Goal: Task Accomplishment & Management: Use online tool/utility

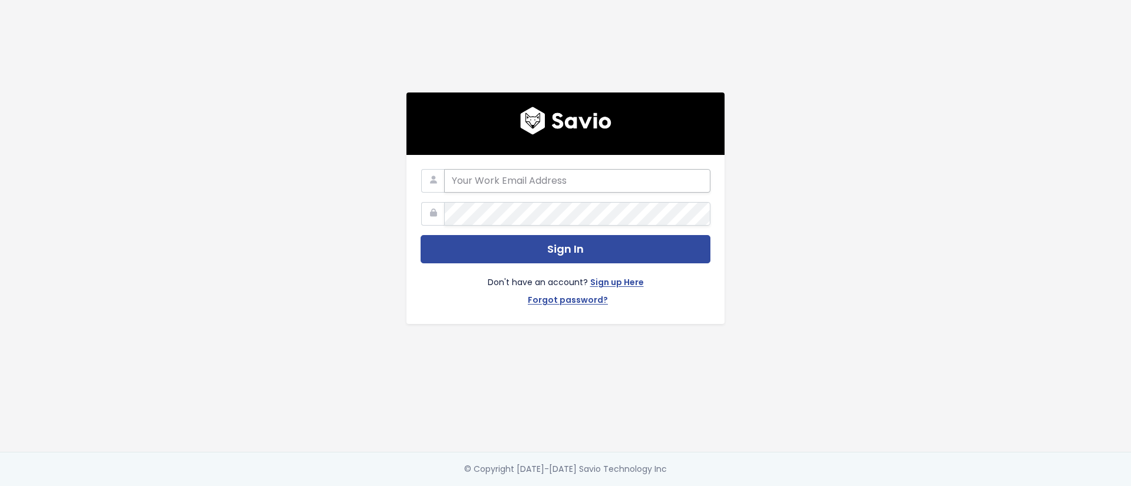
click at [517, 183] on input "email" at bounding box center [577, 181] width 266 height 24
click at [519, 184] on input "email" at bounding box center [577, 181] width 266 height 24
click at [521, 182] on input "email" at bounding box center [577, 181] width 266 height 24
type input "luciana@discuss.io"
click at [420, 235] on button "Sign In" at bounding box center [565, 249] width 290 height 29
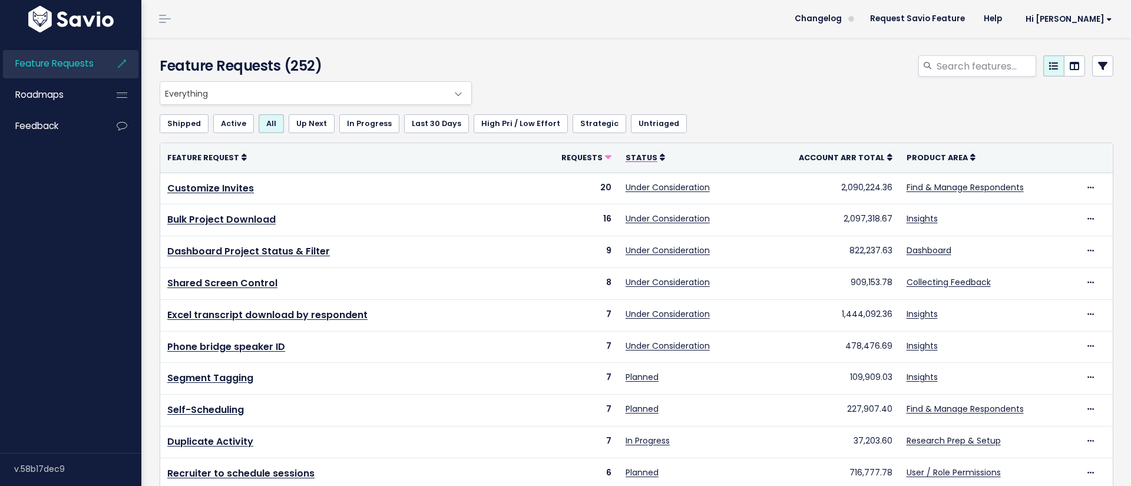
click at [652, 154] on span "Status" at bounding box center [641, 158] width 32 height 10
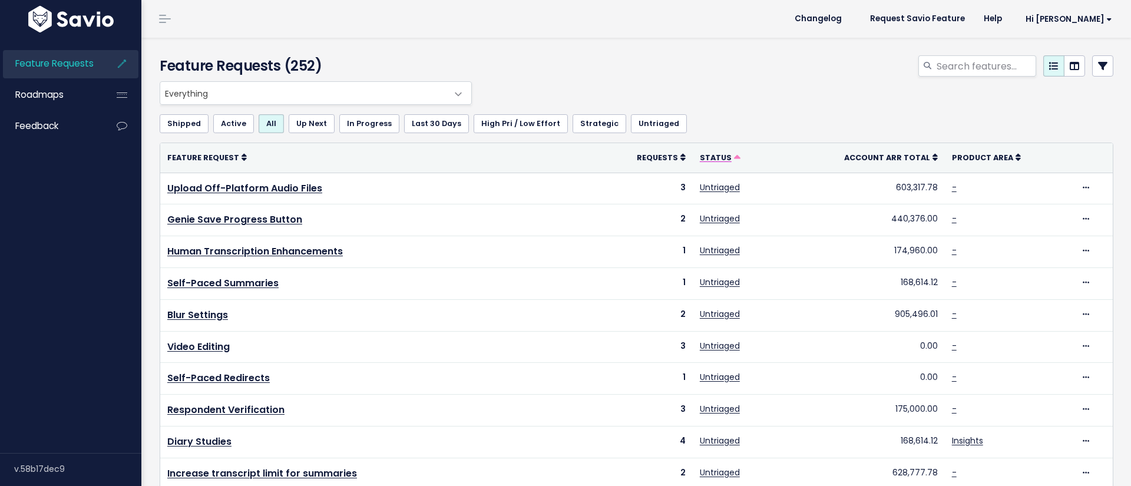
click at [721, 156] on span "Status" at bounding box center [716, 158] width 32 height 10
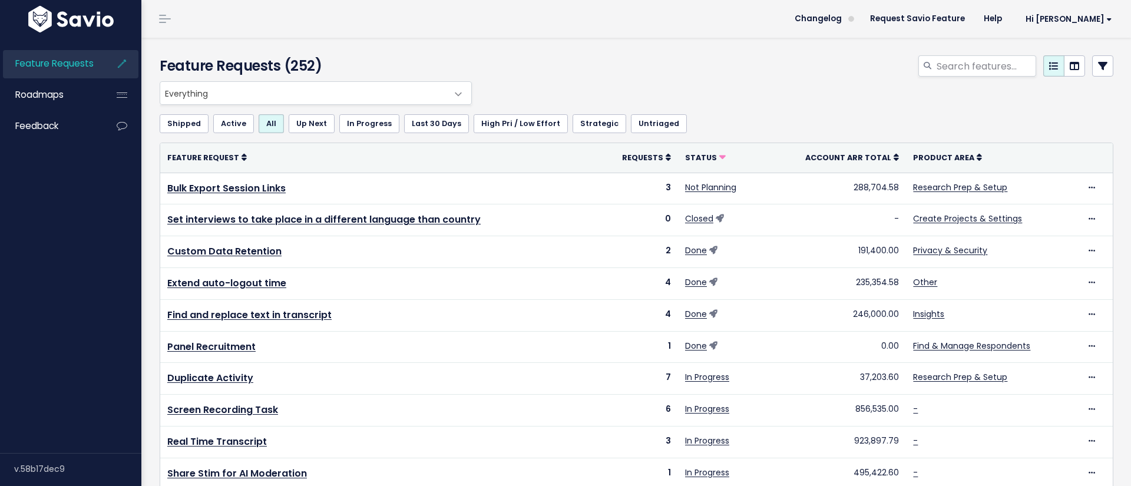
click at [311, 88] on span "Everything" at bounding box center [303, 93] width 287 height 22
click at [312, 127] on link "Up Next" at bounding box center [312, 123] width 46 height 19
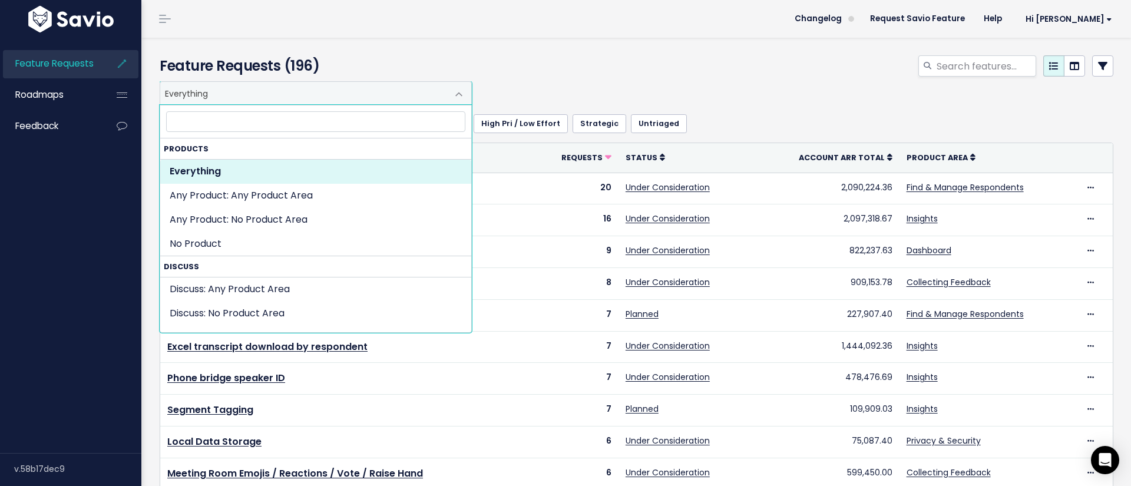
click at [283, 92] on span "Everything" at bounding box center [303, 93] width 287 height 22
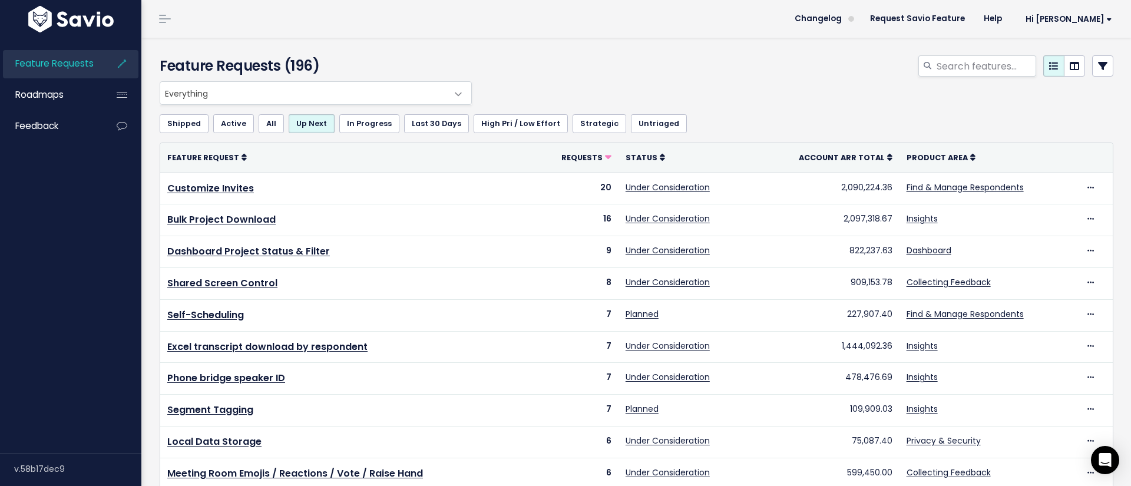
click at [360, 123] on link "In Progress" at bounding box center [369, 123] width 60 height 19
